Goal: Entertainment & Leisure: Consume media (video, audio)

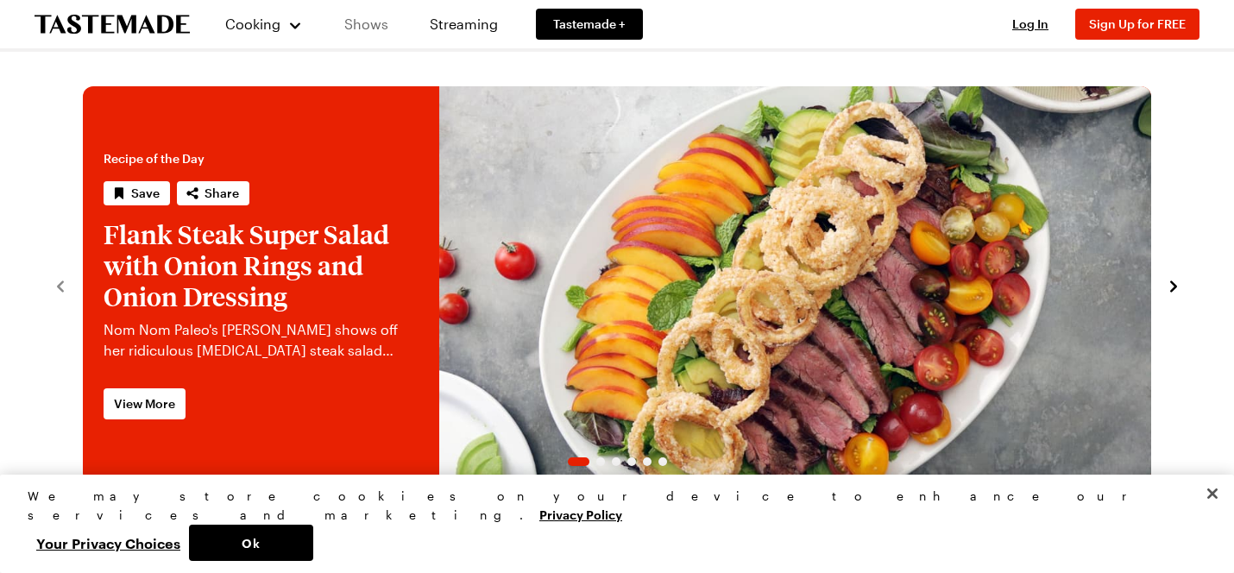
click at [368, 28] on link "Shows" at bounding box center [366, 24] width 79 height 48
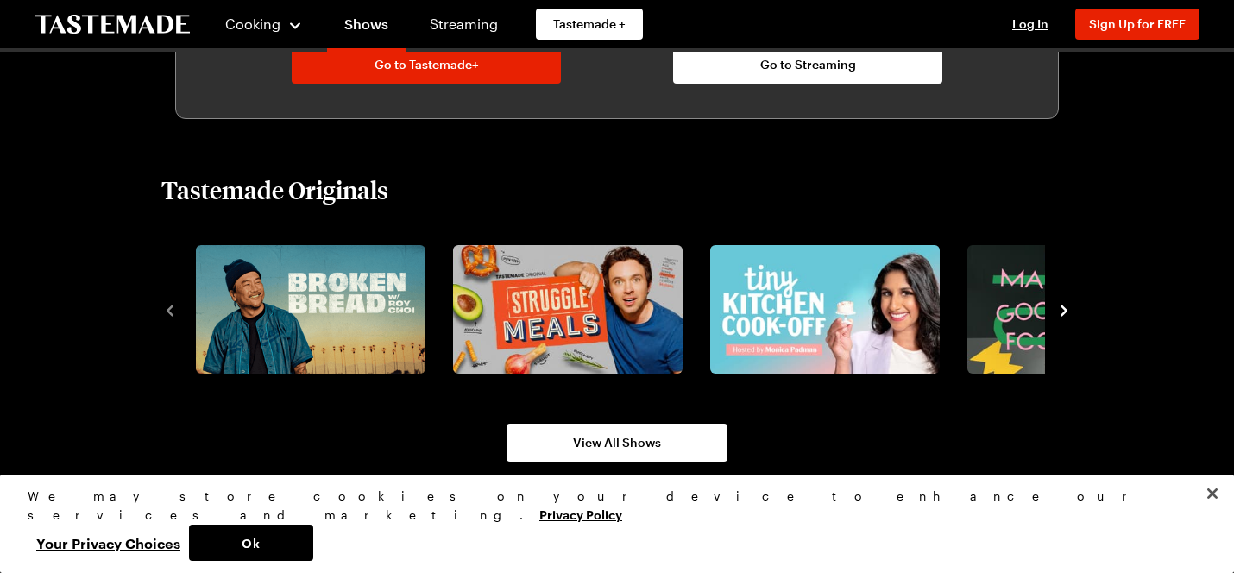
scroll to position [1054, 0]
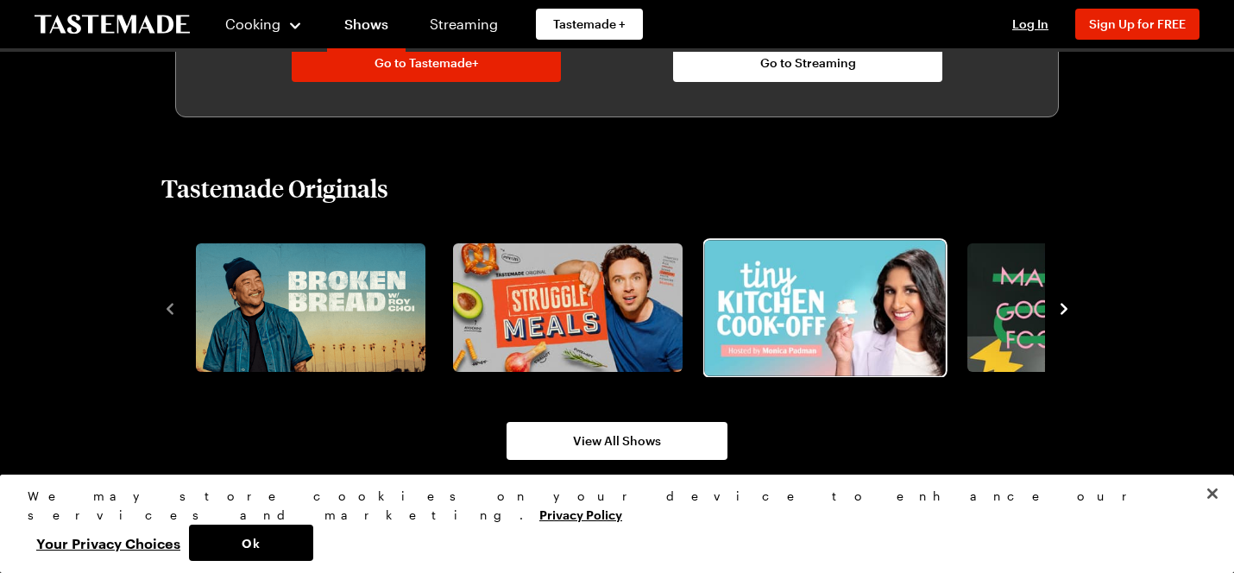
click at [815, 325] on img "3 / 8" at bounding box center [824, 307] width 241 height 135
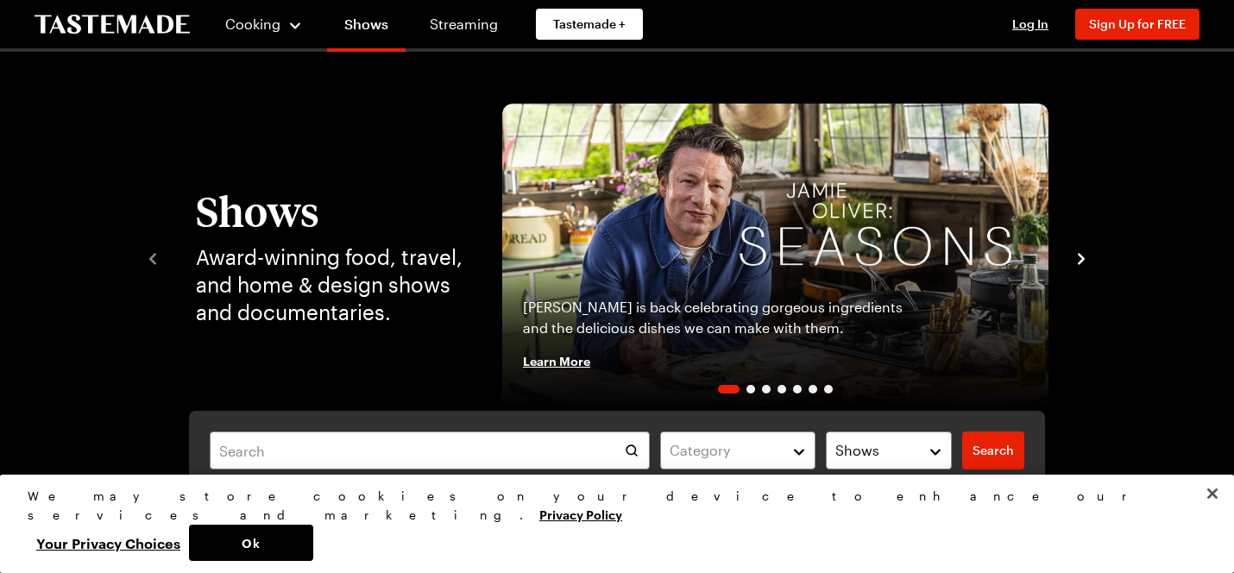
scroll to position [1054, 0]
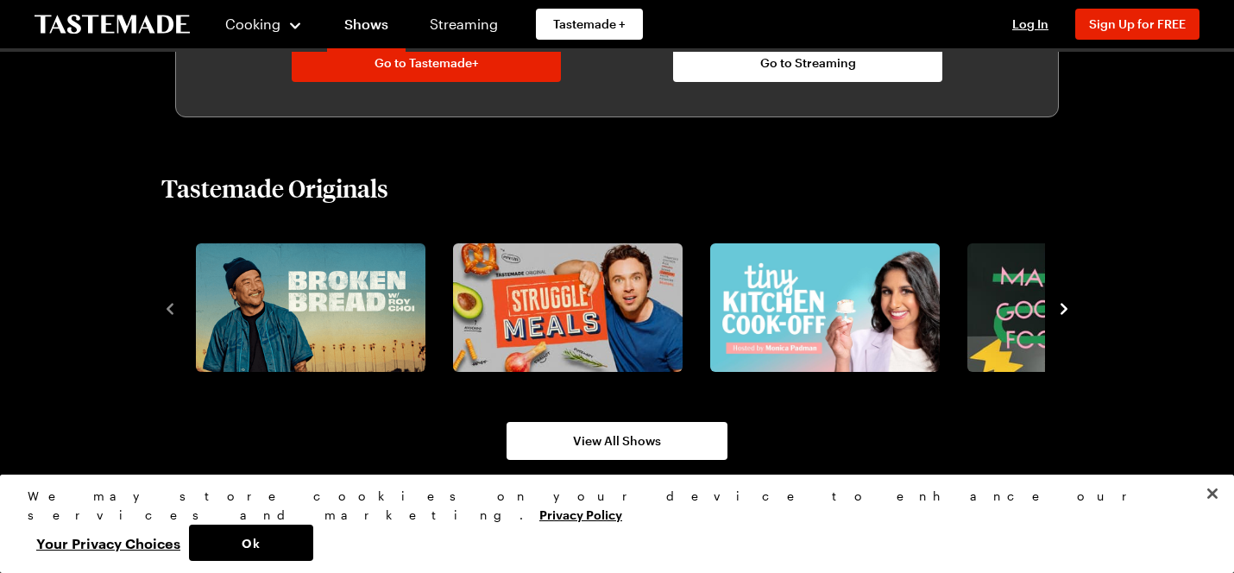
click at [1064, 306] on icon "navigate to next item" at bounding box center [1064, 309] width 7 height 11
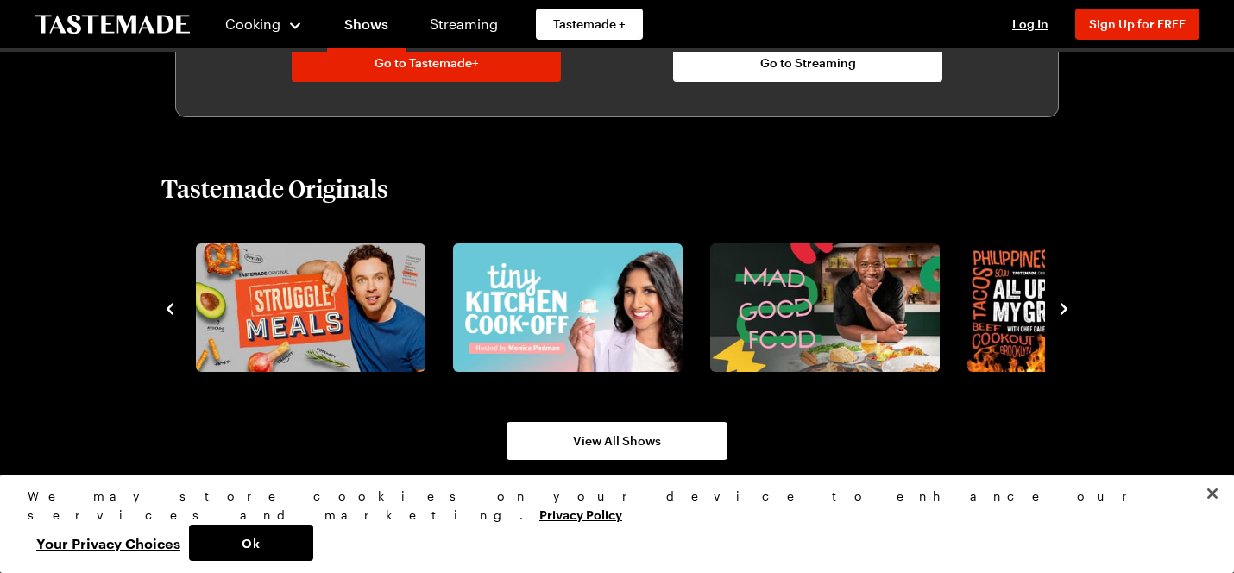
click at [1063, 306] on icon "navigate to next item" at bounding box center [1064, 309] width 7 height 11
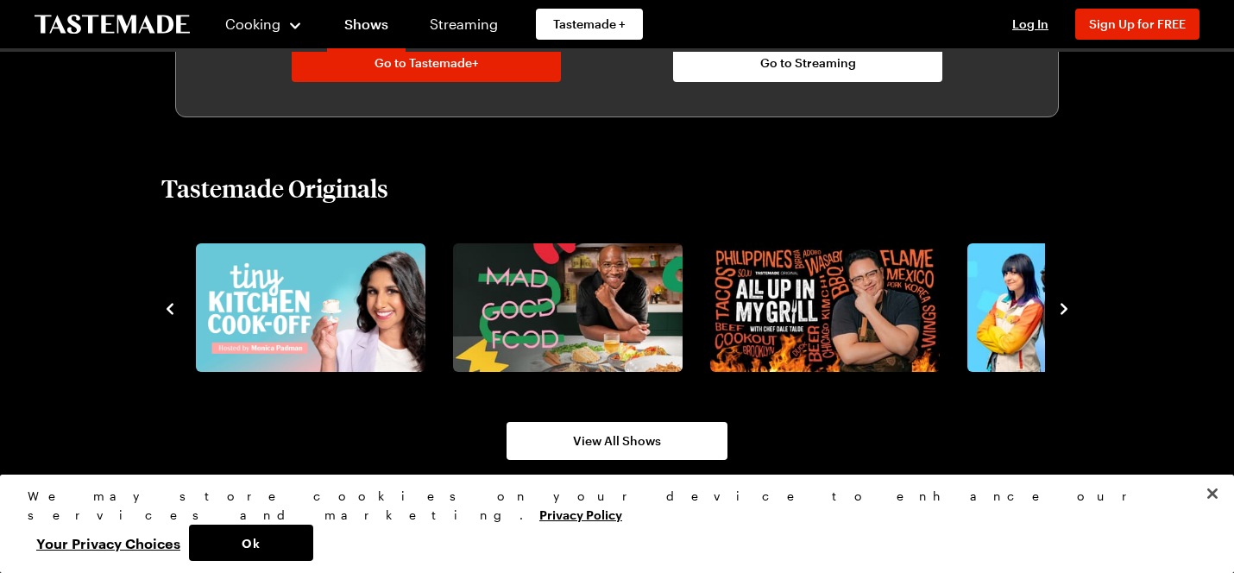
click at [1063, 306] on icon "navigate to next item" at bounding box center [1064, 309] width 7 height 11
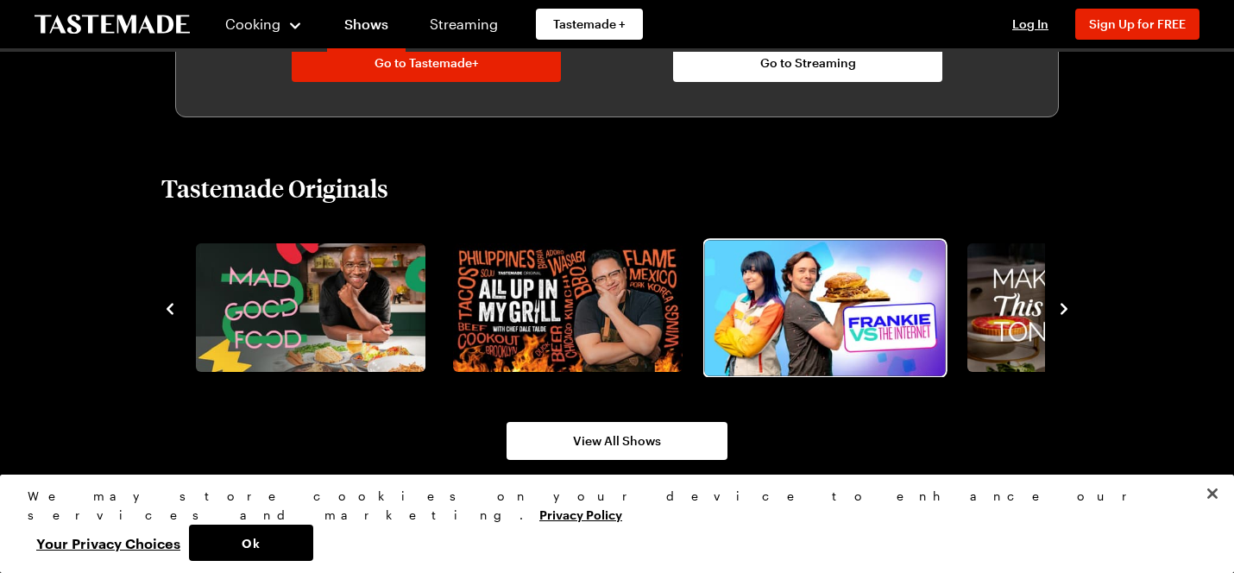
click at [850, 322] on img "6 / 8" at bounding box center [824, 307] width 241 height 135
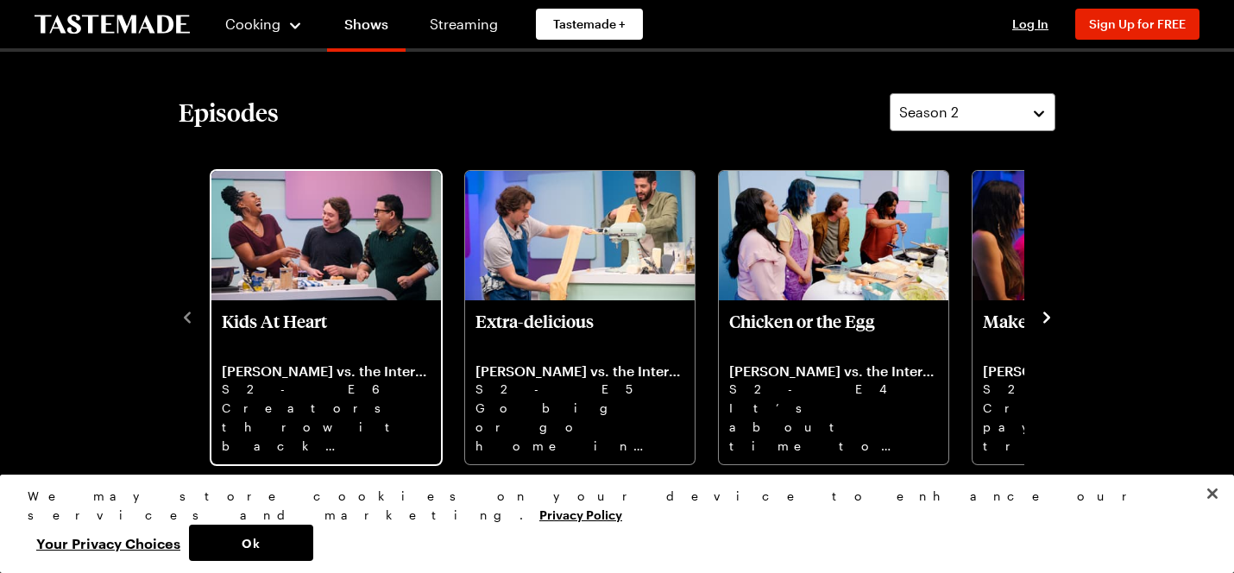
scroll to position [444, 0]
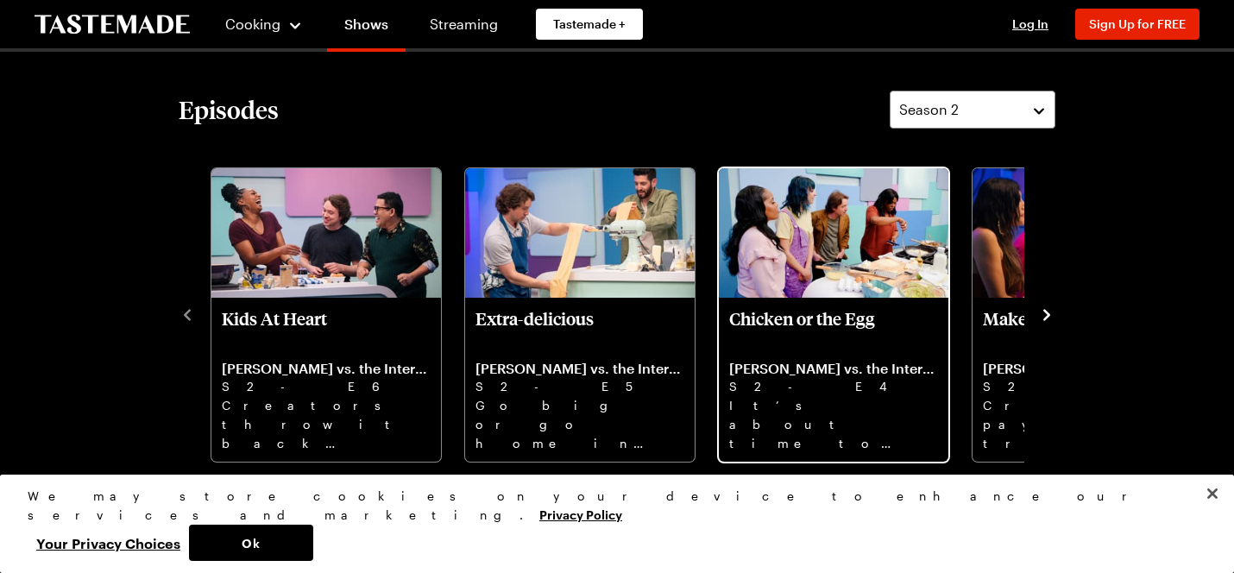
click at [830, 299] on div "Chicken or the Egg [PERSON_NAME] vs. the Internet S2 - E4 It’s about time to ta…" at bounding box center [834, 380] width 230 height 164
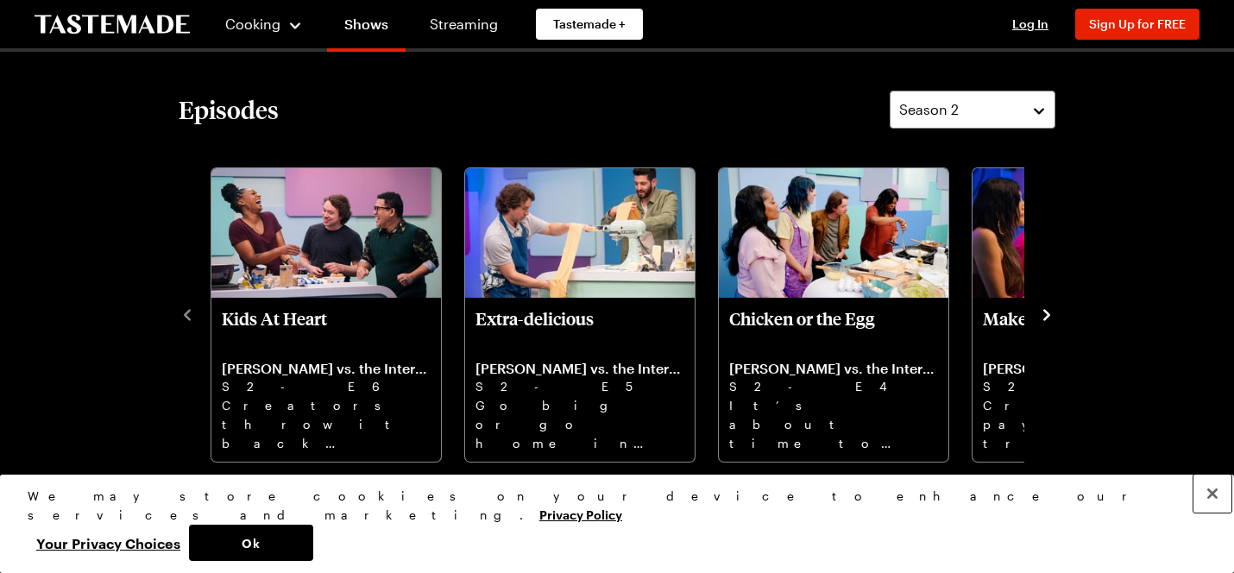
click at [1213, 513] on button "Close" at bounding box center [1212, 494] width 38 height 38
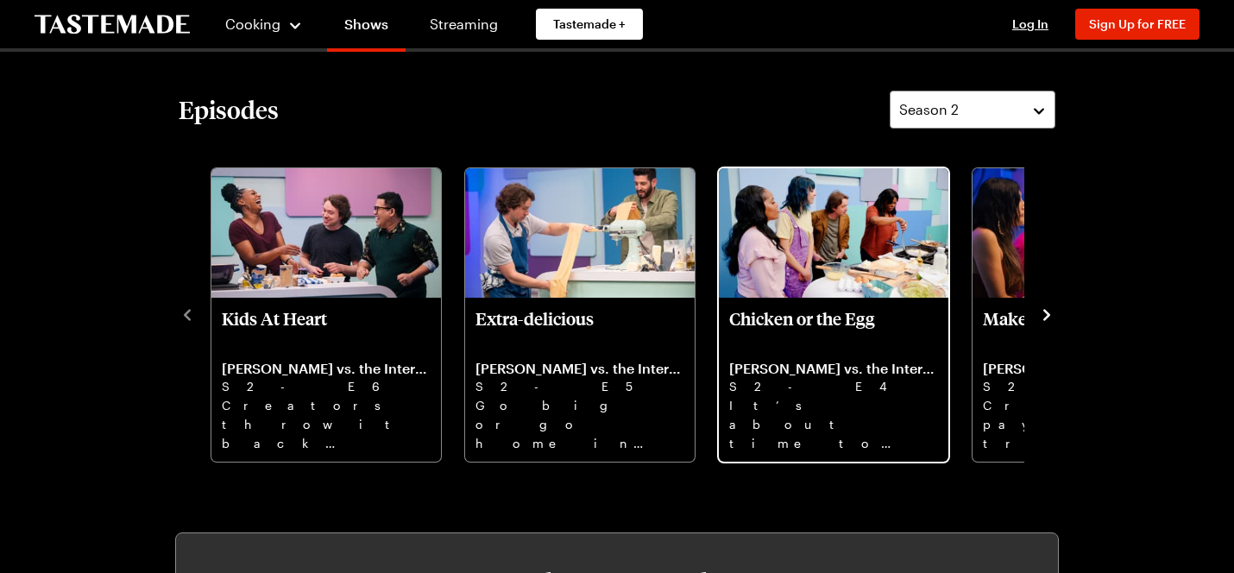
click at [790, 290] on img "Chicken or the Egg" at bounding box center [834, 232] width 230 height 129
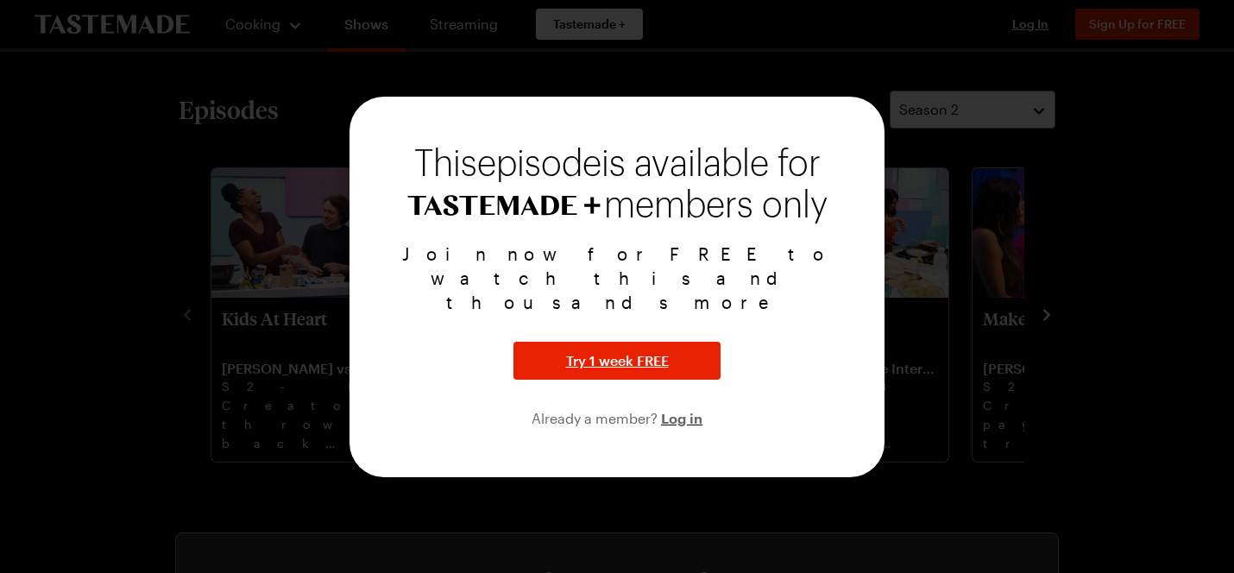
click at [819, 57] on div at bounding box center [617, 286] width 1234 height 573
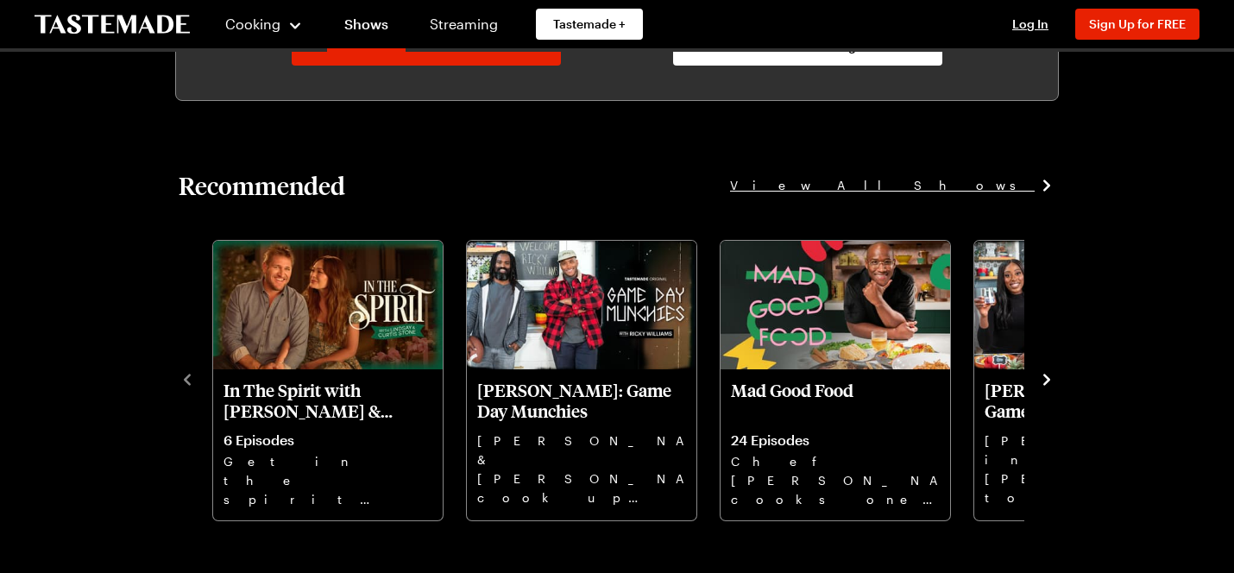
scroll to position [1130, 0]
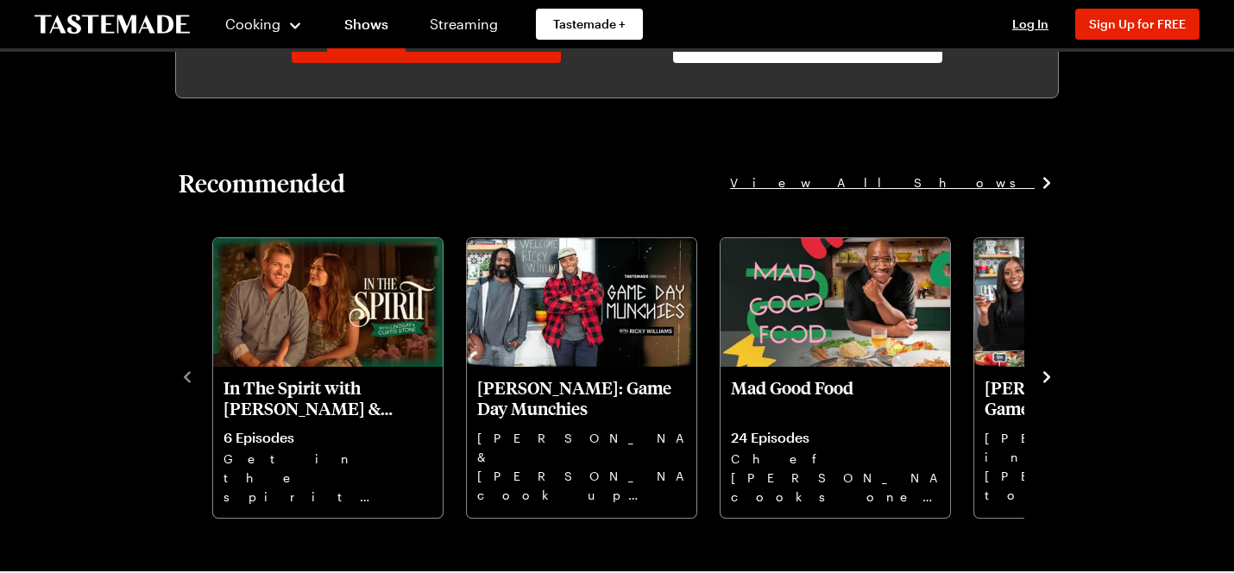
click at [1000, 179] on span "View All Shows" at bounding box center [882, 182] width 305 height 19
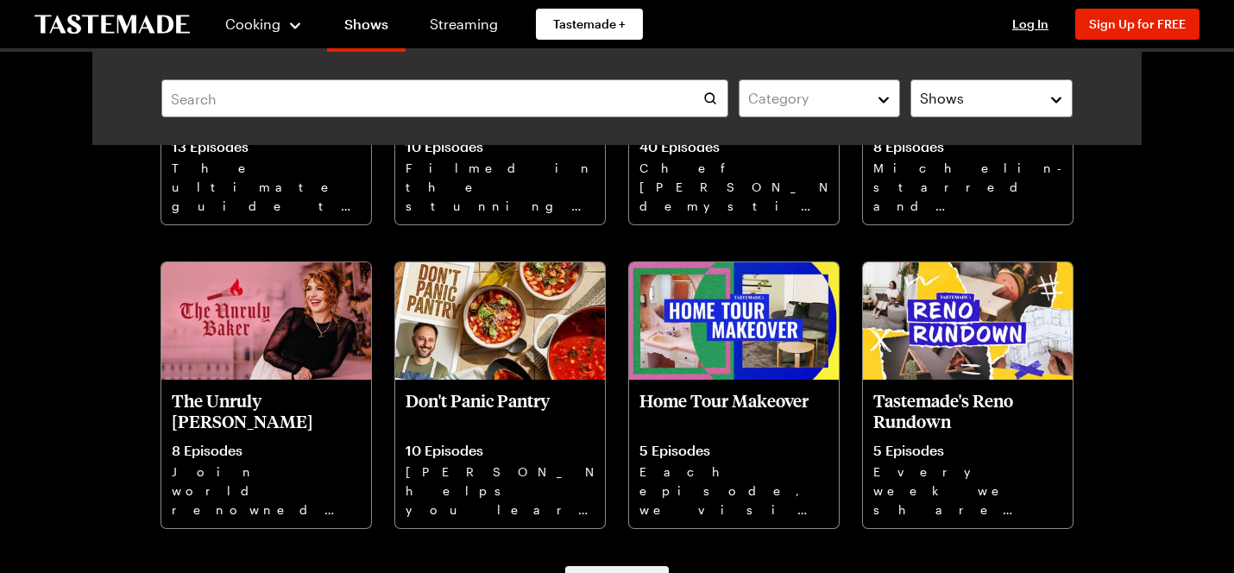
scroll to position [3509, 0]
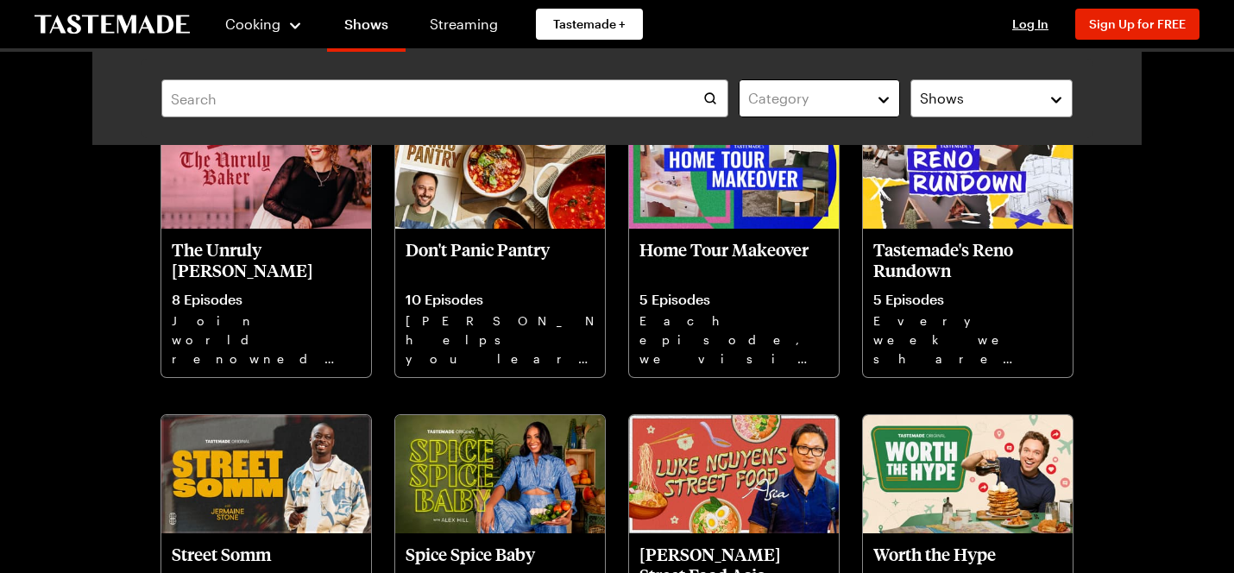
click at [857, 105] on div "Category" at bounding box center [806, 98] width 117 height 21
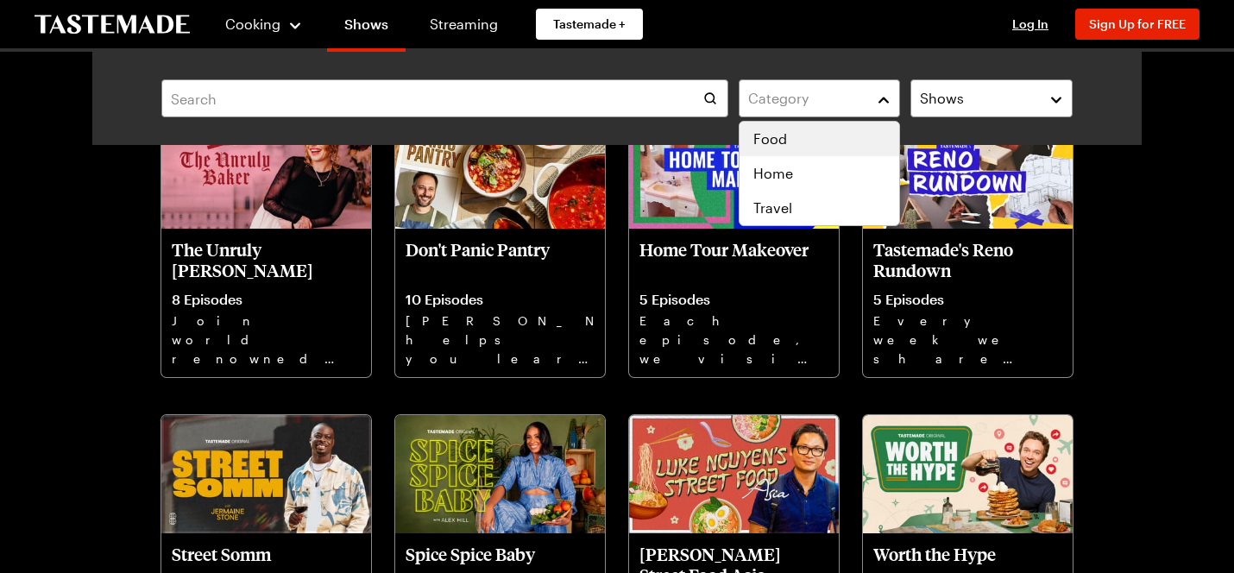
click at [834, 145] on div "Food" at bounding box center [819, 139] width 133 height 21
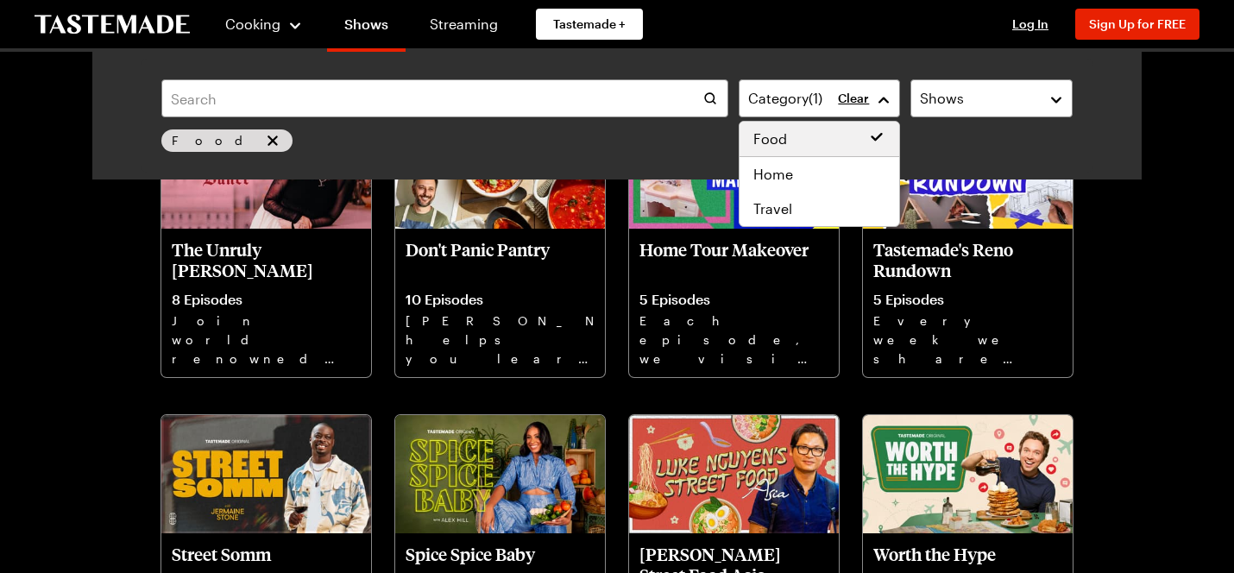
scroll to position [2326, 0]
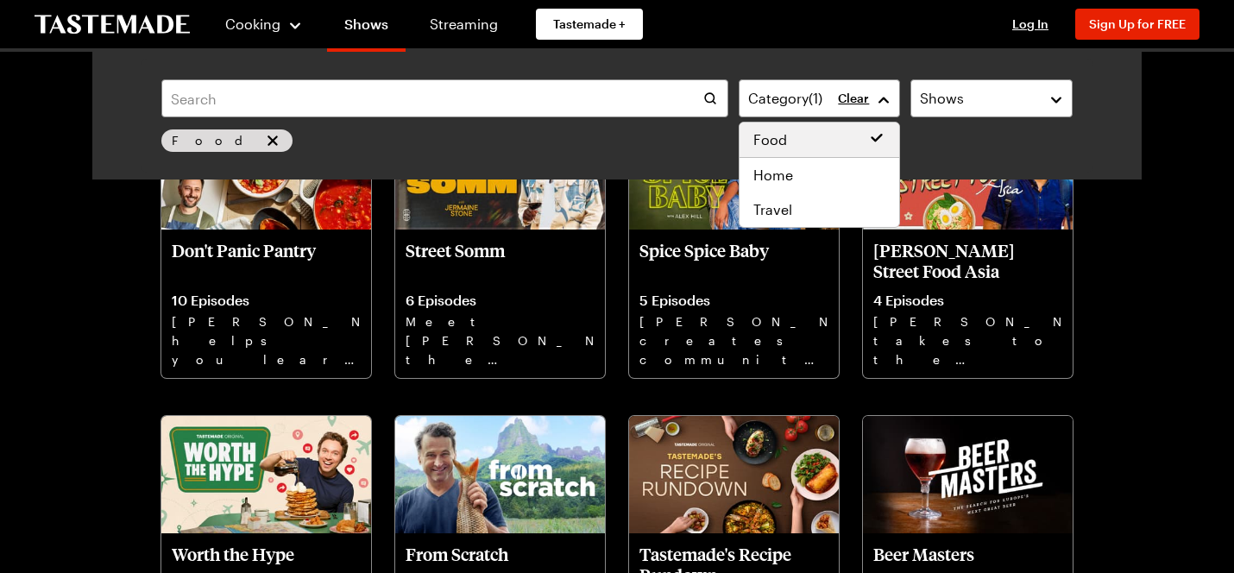
click at [35, 371] on main "Category ( 1 ) Clear Shows Food Search Results ( 84 ) Newest [PERSON_NAME] Road…" at bounding box center [617, 188] width 1234 height 4927
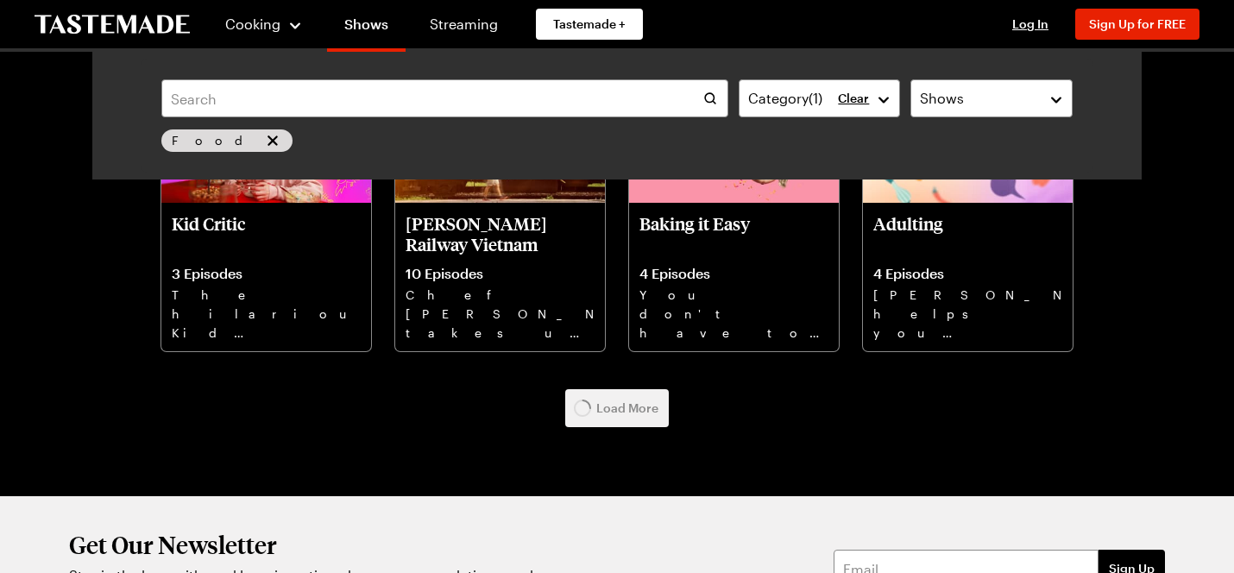
scroll to position [4503, 0]
